Goal: Task Accomplishment & Management: Complete application form

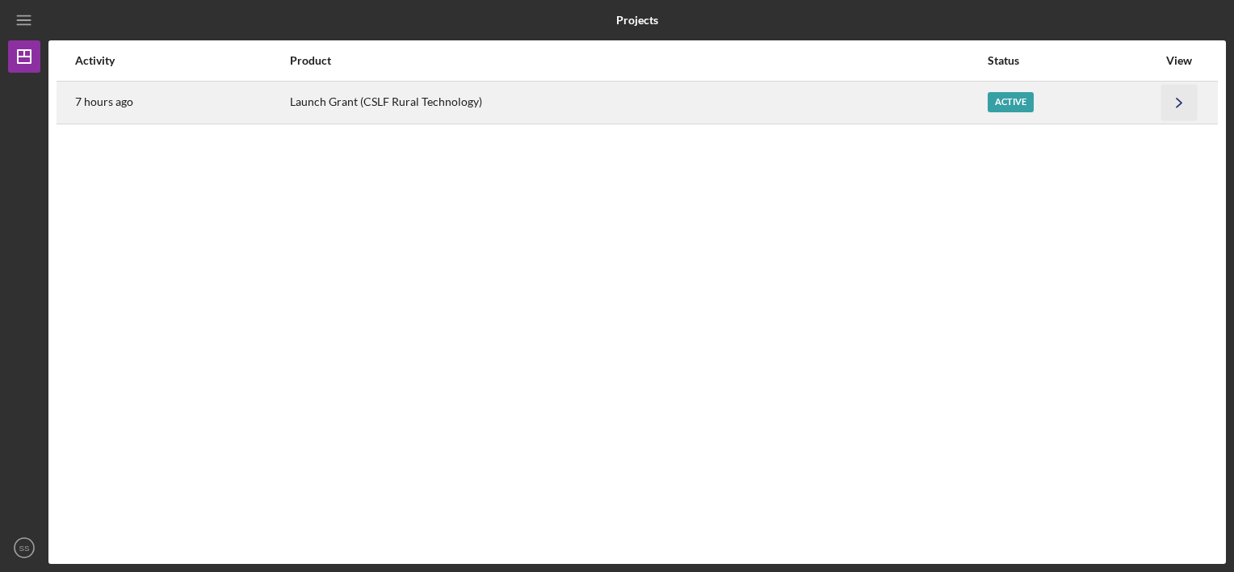
click at [1176, 110] on icon "Icon/Navigate" at bounding box center [1180, 102] width 36 height 36
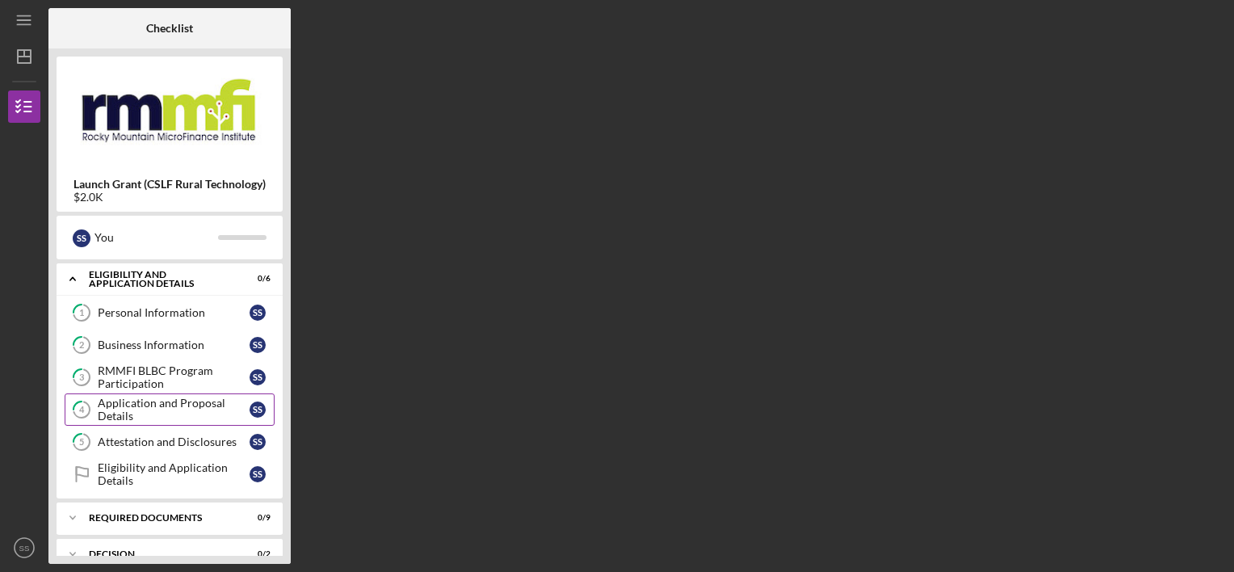
click at [206, 401] on div "Application and Proposal Details" at bounding box center [174, 410] width 152 height 26
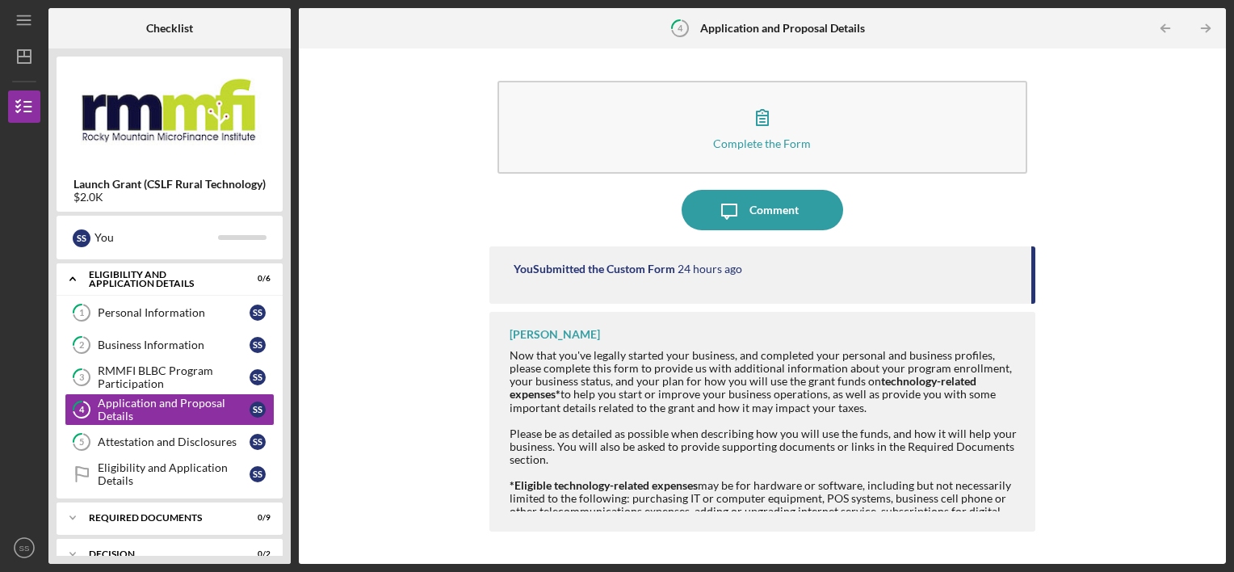
click at [658, 272] on div "You Submitted the Custom Form" at bounding box center [595, 269] width 162 height 13
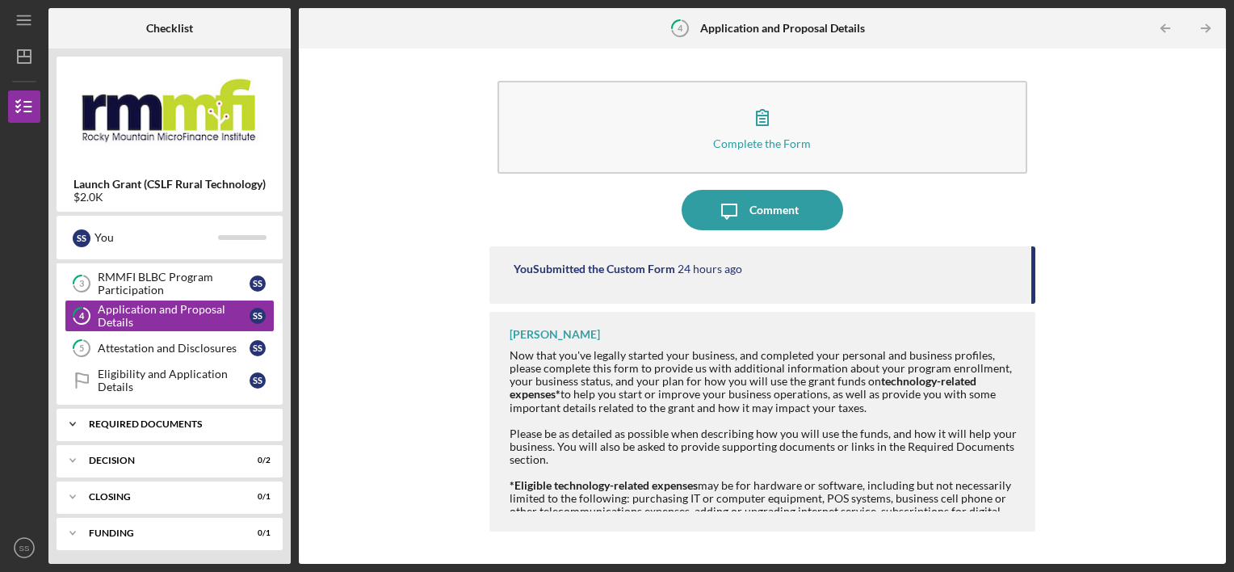
click at [194, 428] on div "Icon/Expander Required Documents 0 / 9" at bounding box center [170, 424] width 226 height 32
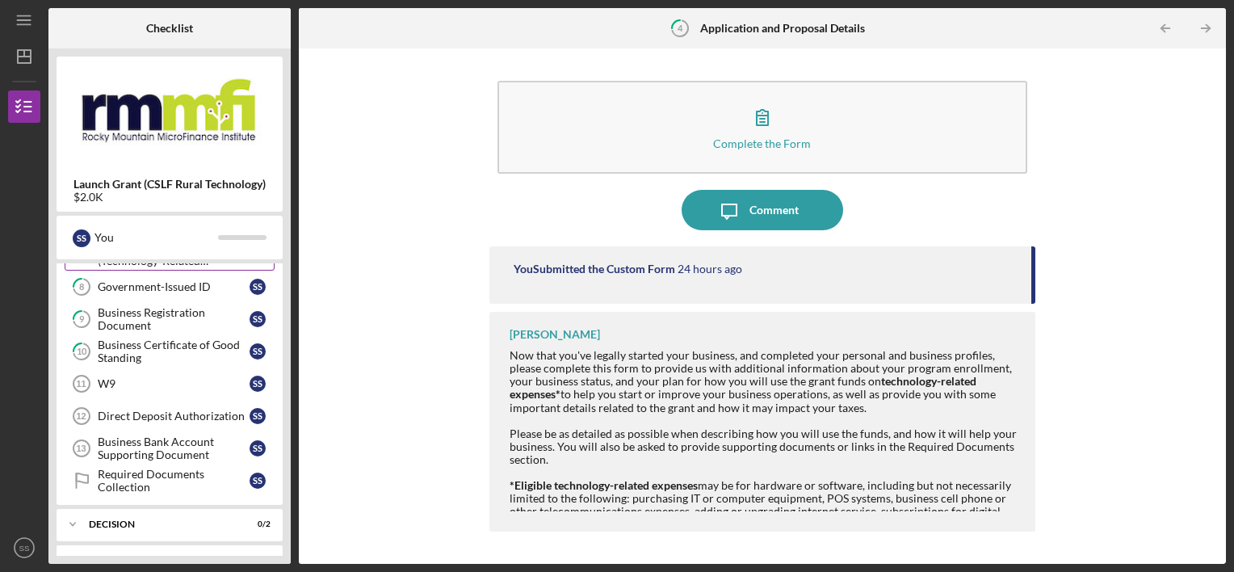
scroll to position [330, 0]
click at [132, 467] on div "Required Documents Collection" at bounding box center [174, 480] width 152 height 26
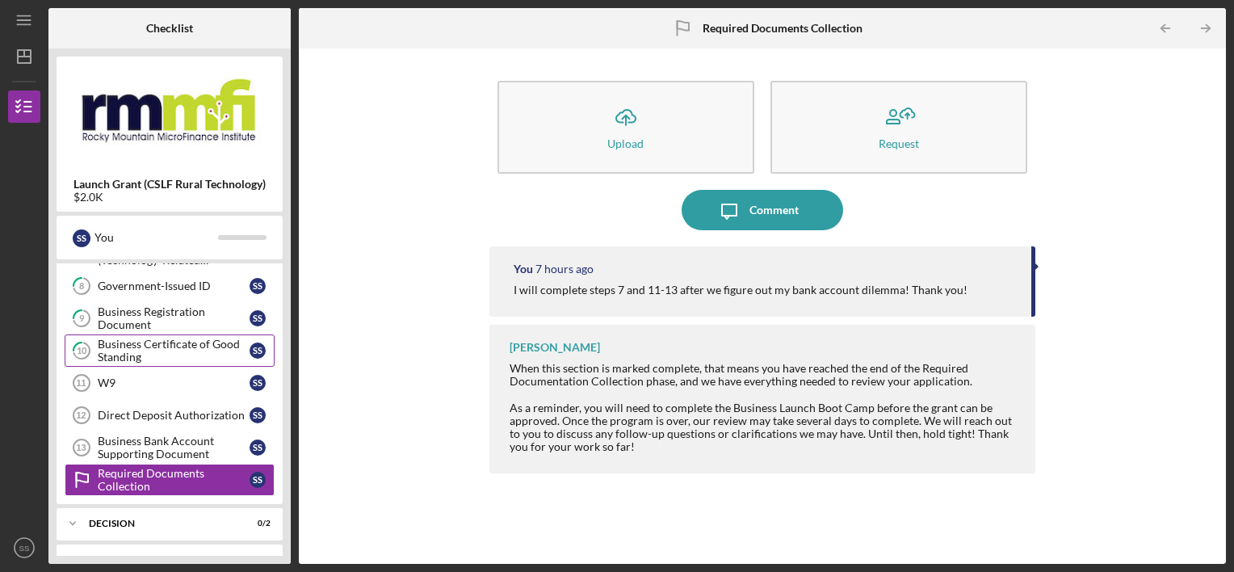
click at [172, 349] on div "Business Certificate of Good Standing" at bounding box center [174, 351] width 152 height 26
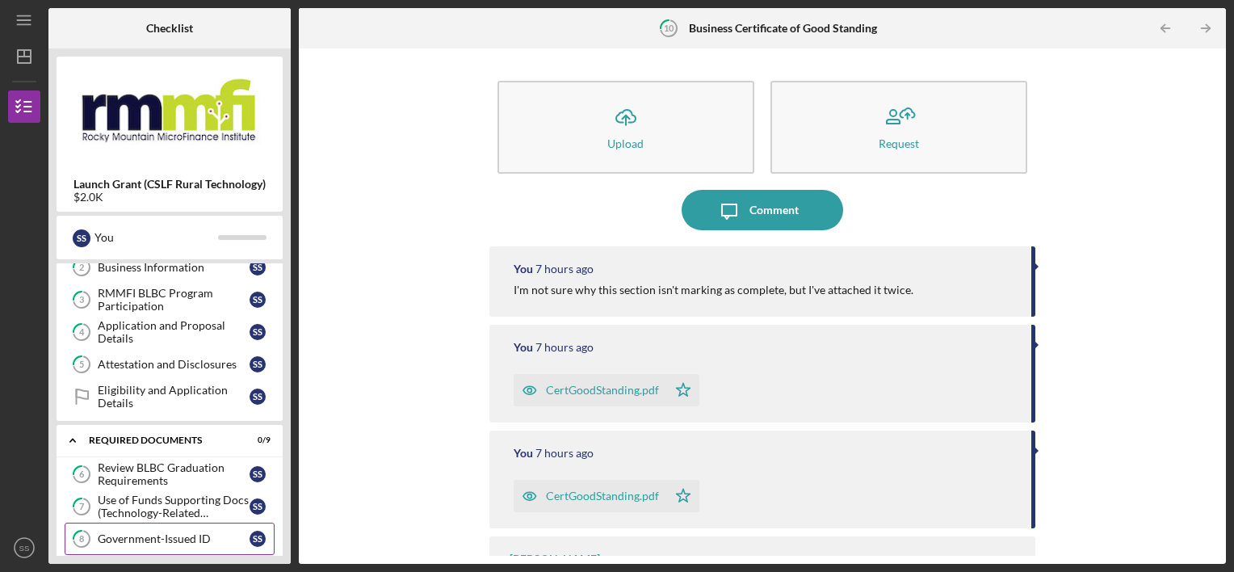
scroll to position [74, 0]
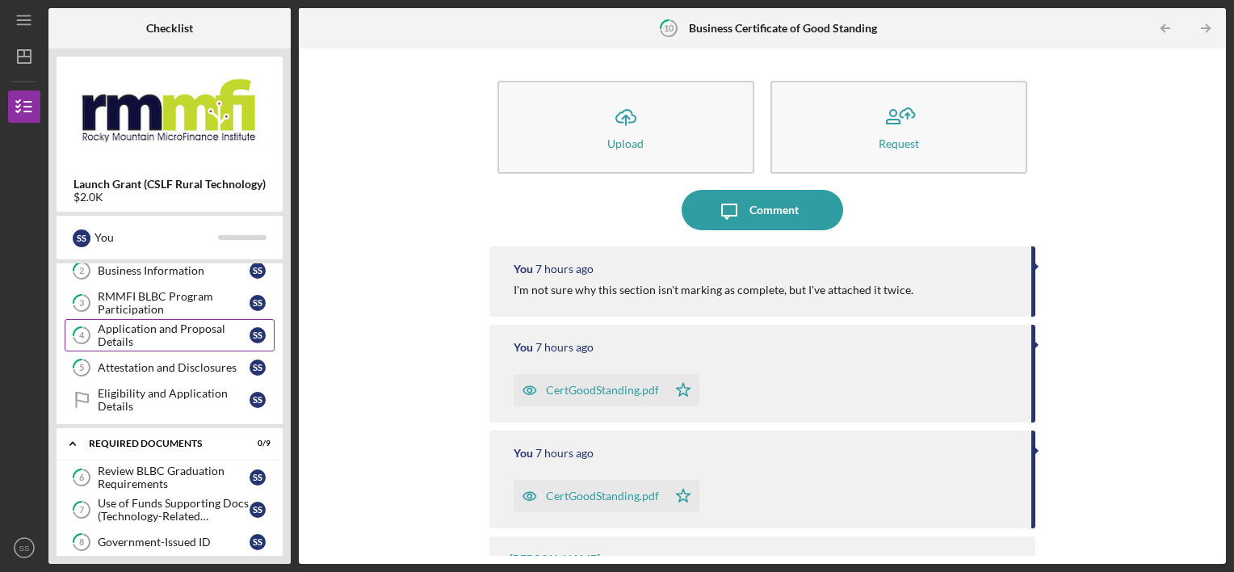
click at [184, 338] on div "Application and Proposal Details" at bounding box center [174, 335] width 152 height 26
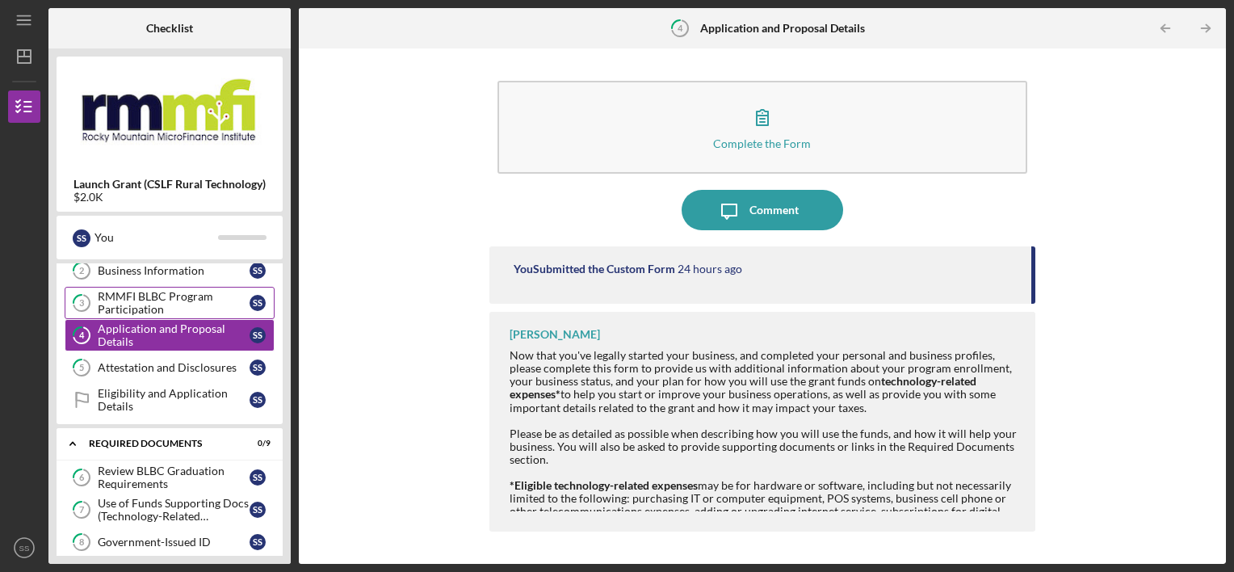
click at [203, 301] on div "RMMFI BLBC Program Participation" at bounding box center [174, 303] width 152 height 26
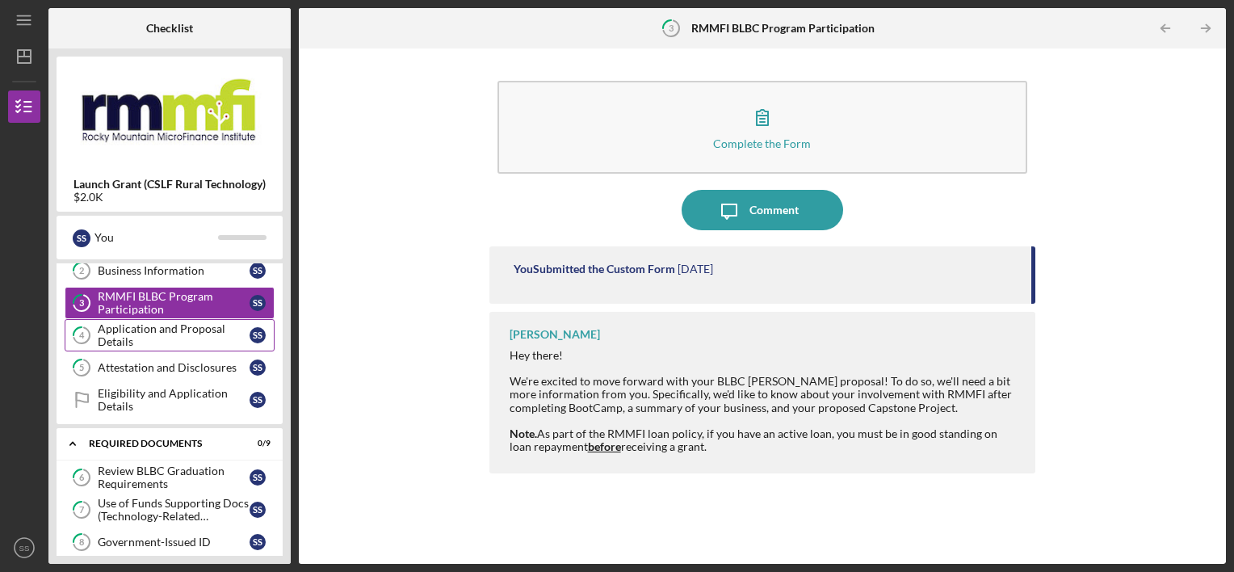
click at [148, 344] on div "Application and Proposal Details" at bounding box center [174, 335] width 152 height 26
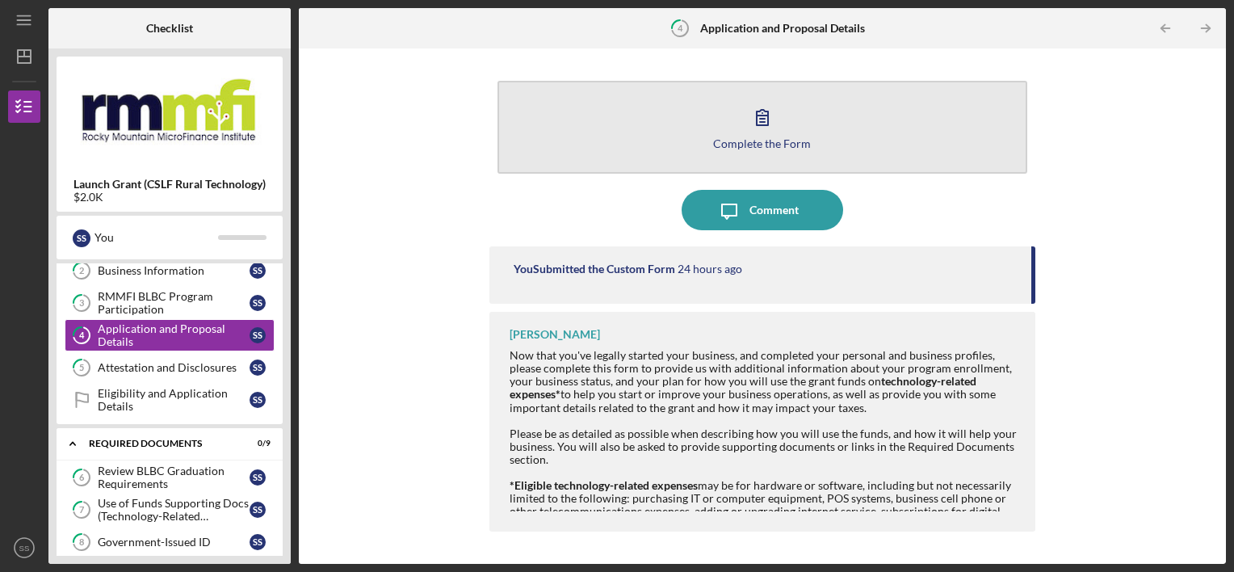
click at [721, 162] on button "Complete the Form Form" at bounding box center [763, 127] width 531 height 93
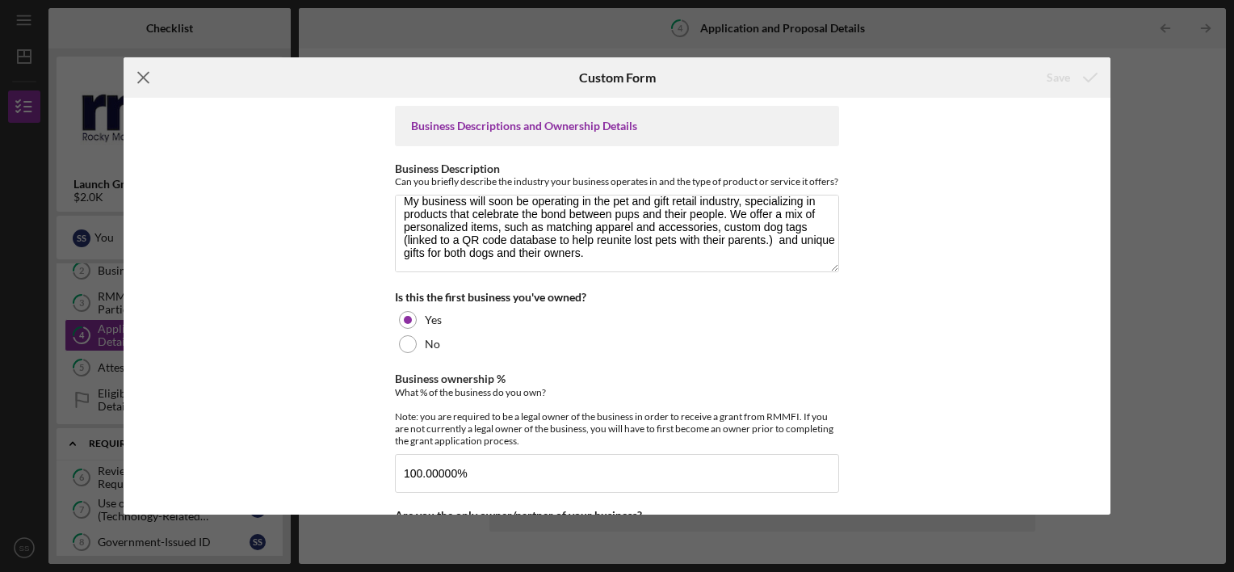
click at [145, 75] on line at bounding box center [143, 77] width 11 height 11
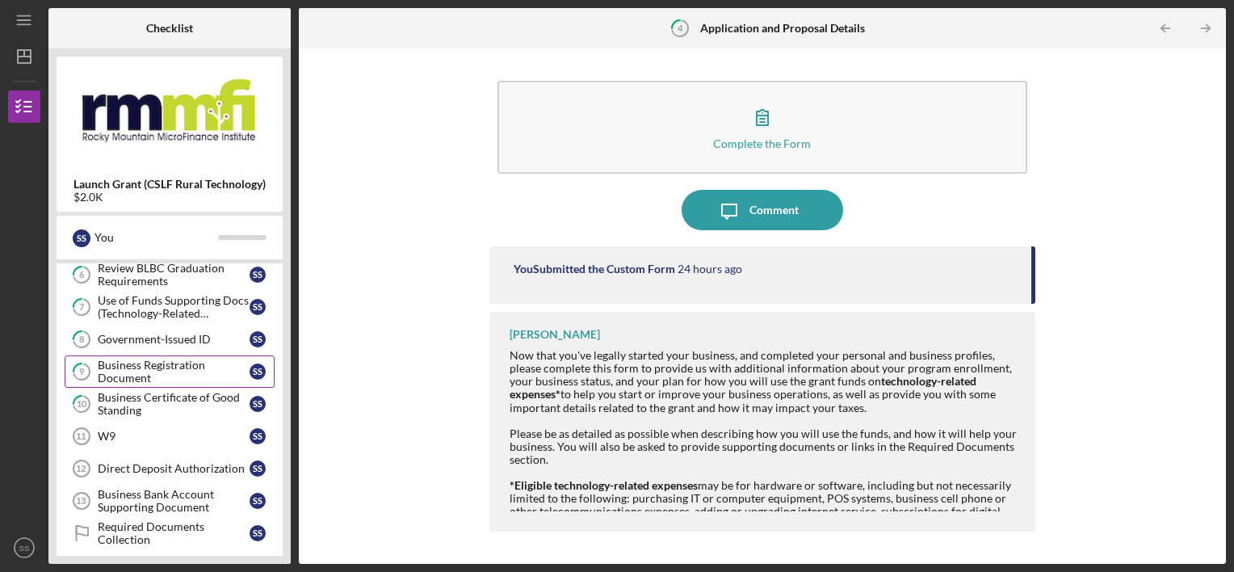
scroll to position [391, 0]
